Goal: Check status: Check status

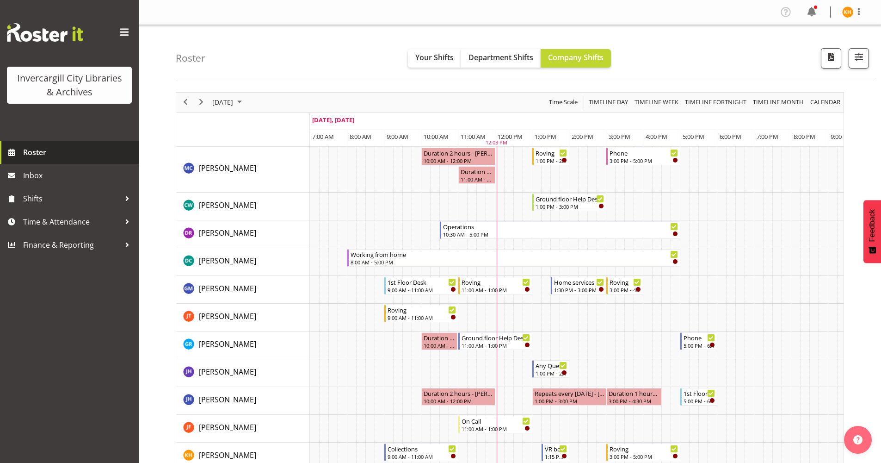
click at [47, 146] on span "Roster" at bounding box center [78, 152] width 111 height 14
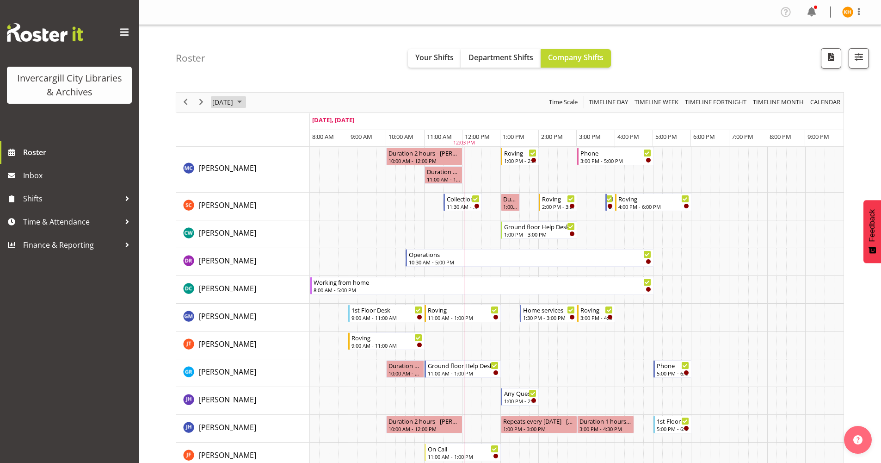
click at [245, 102] on span "September 2025" at bounding box center [239, 102] width 11 height 12
click at [265, 203] on span "24" at bounding box center [267, 205] width 14 height 14
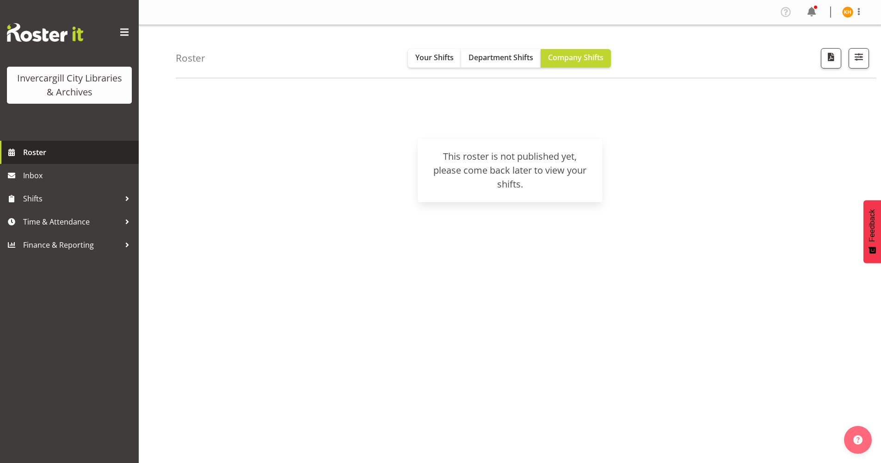
click at [77, 151] on span "Roster" at bounding box center [78, 152] width 111 height 14
